Goal: Find specific page/section: Find specific page/section

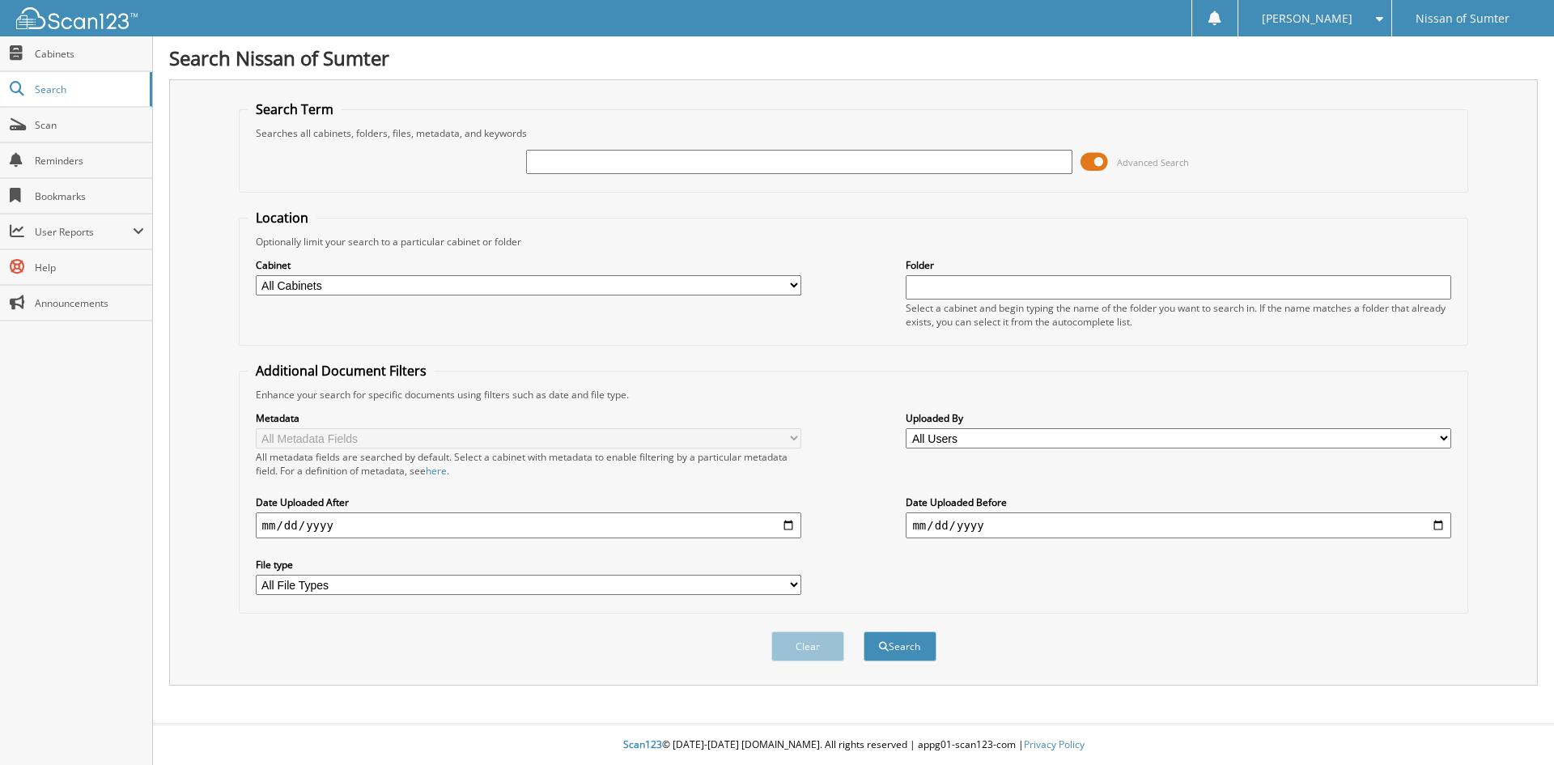
click at [752, 164] on input "text" at bounding box center [798, 162] width 545 height 24
type input "63881"
click at [863, 631] on button "Search" at bounding box center [899, 646] width 73 height 30
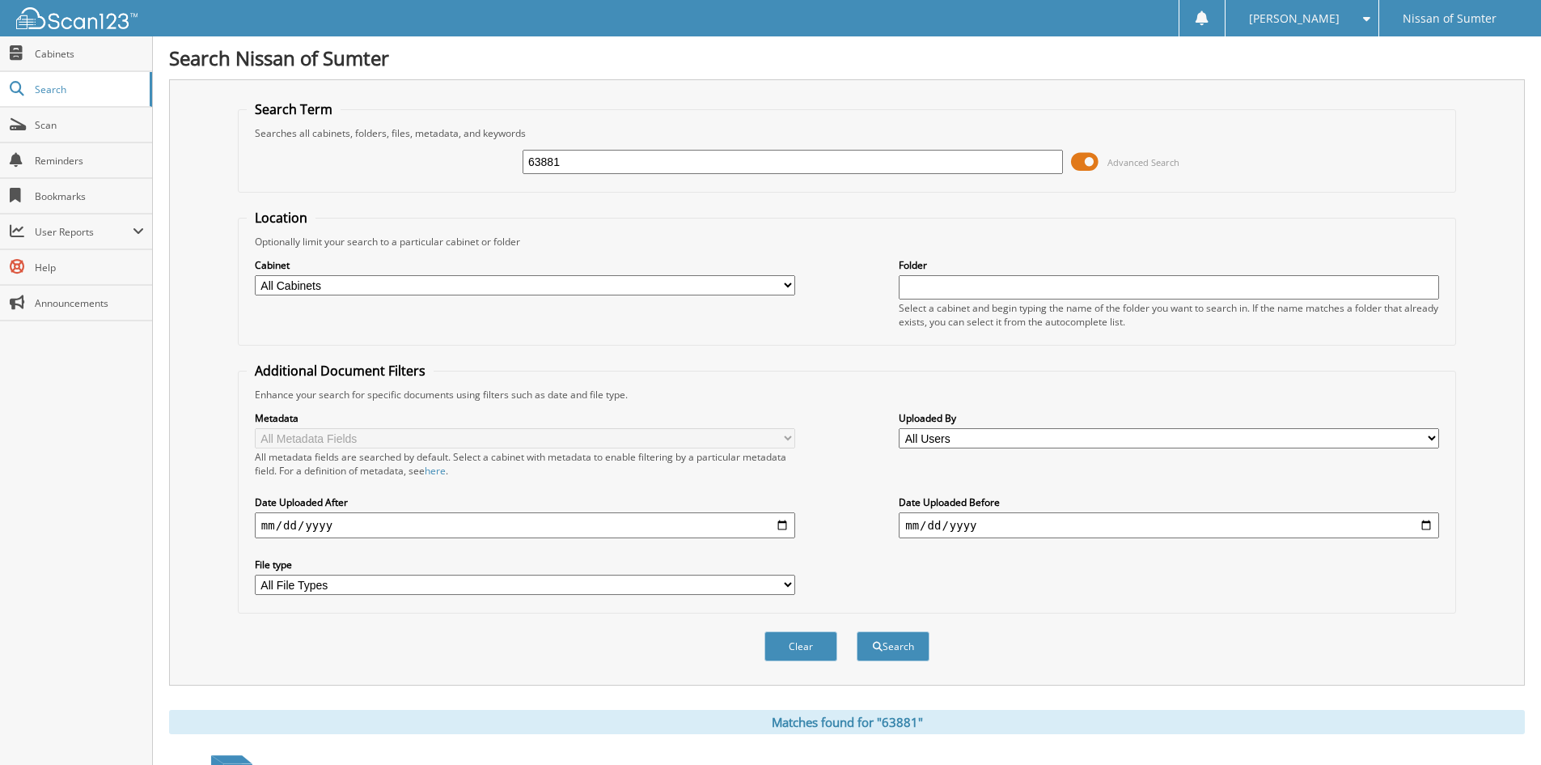
scroll to position [405, 0]
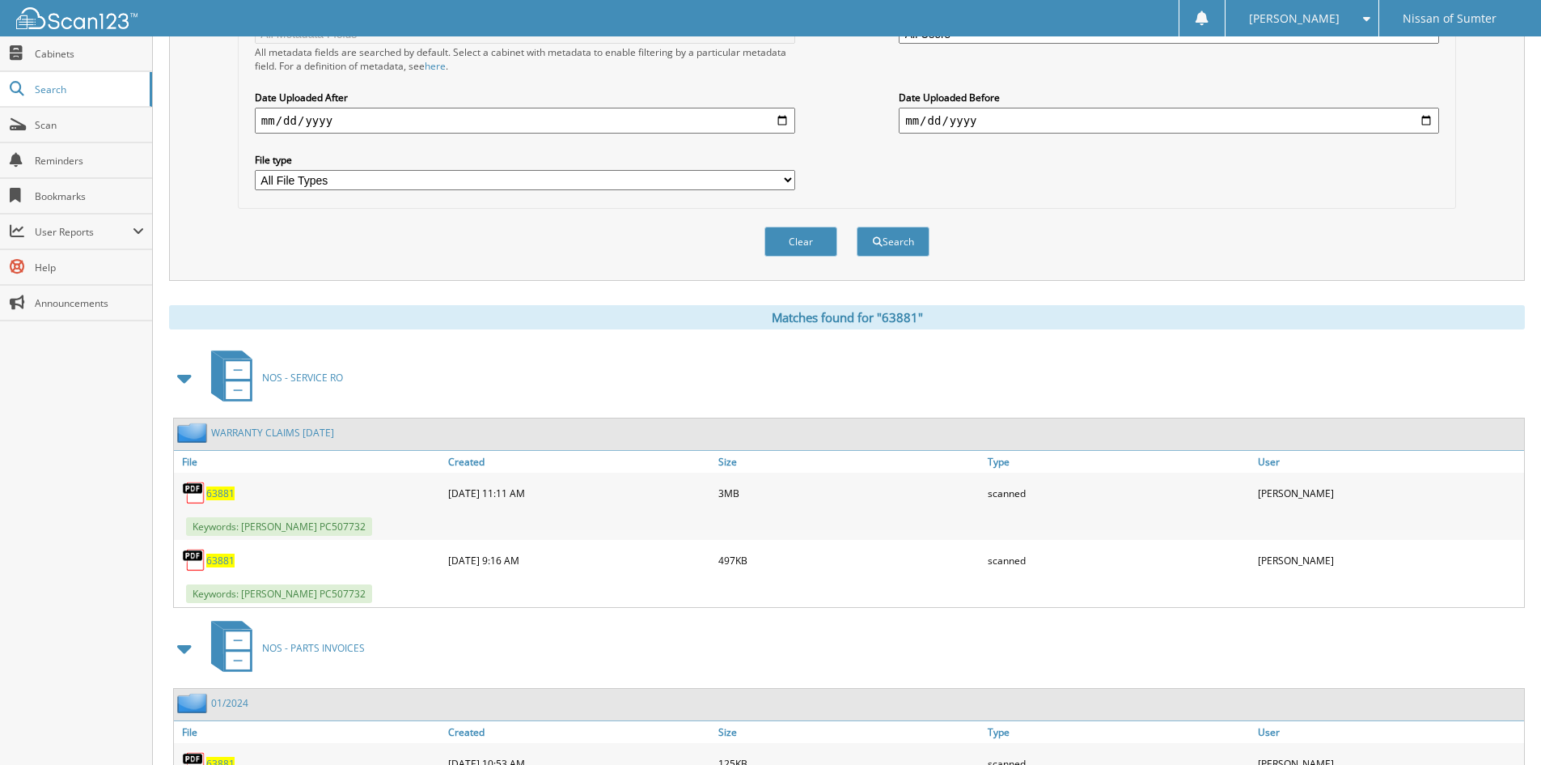
click at [223, 491] on span "63881" at bounding box center [220, 493] width 28 height 14
